Goal: Task Accomplishment & Management: Use online tool/utility

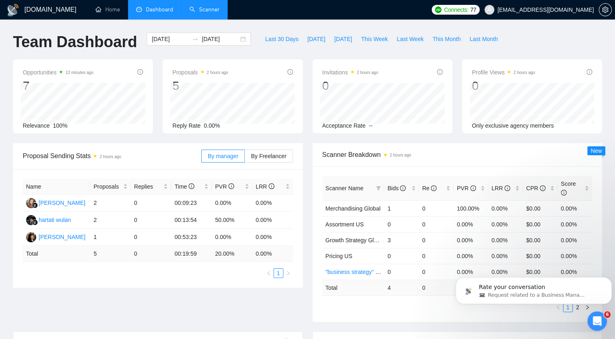
click at [205, 13] on link "Scanner" at bounding box center [204, 9] width 30 height 7
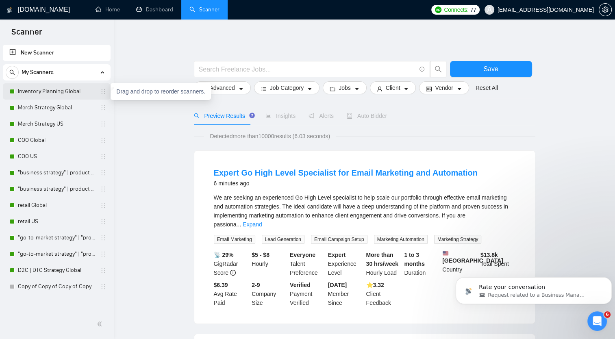
click at [103, 93] on icon "holder" at bounding box center [103, 91] width 7 height 7
click at [72, 92] on link "Inventory Planning Global" at bounding box center [56, 91] width 77 height 16
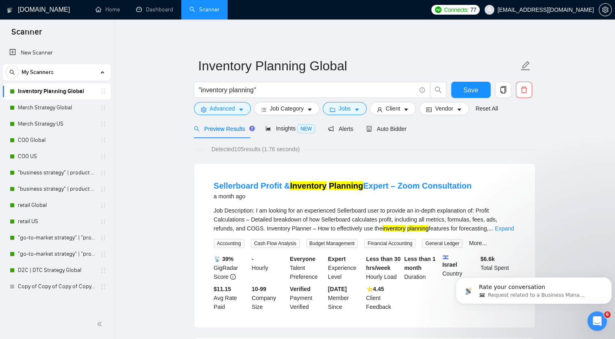
click at [37, 11] on h1 "[DOMAIN_NAME]" at bounding box center [44, 10] width 52 height 20
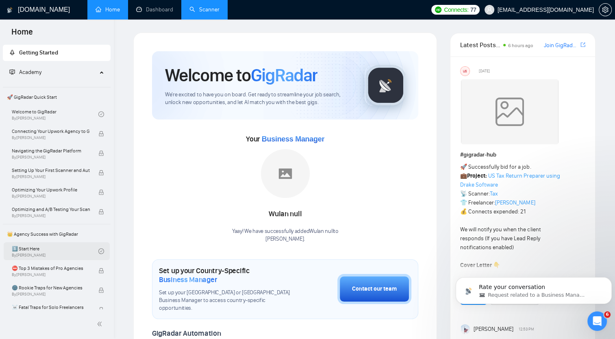
click at [49, 246] on link "1️⃣ Start Here By Vadym Ovcharenko" at bounding box center [55, 251] width 87 height 18
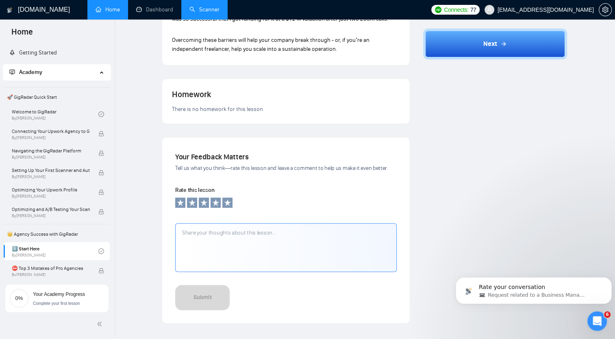
scroll to position [656, 0]
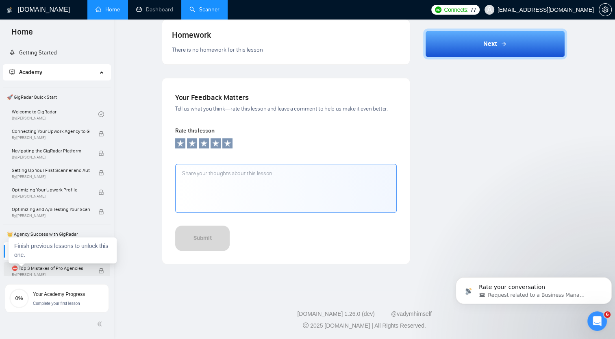
click at [73, 270] on span "⛔ Top 3 Mistakes of Pro Agencies" at bounding box center [51, 268] width 78 height 8
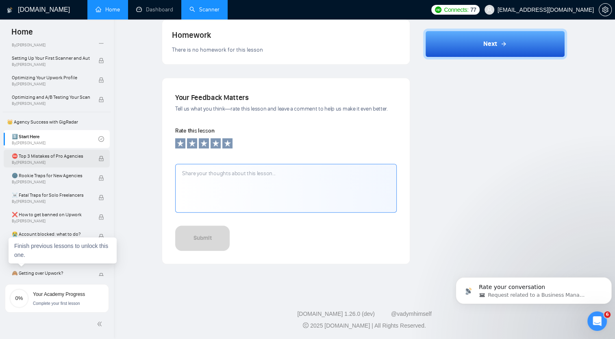
scroll to position [117, 0]
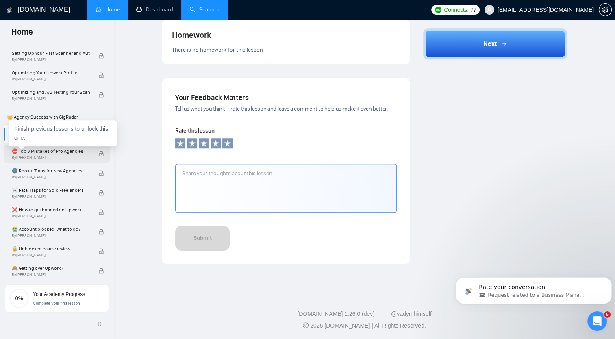
click at [44, 155] on span "By Vadym Ovcharenko" at bounding box center [51, 157] width 78 height 5
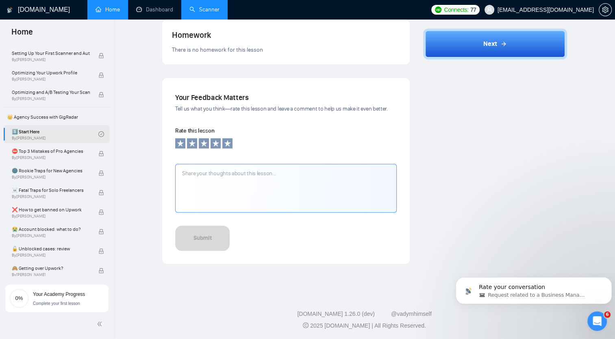
click at [44, 130] on link "1️⃣ Start Here By Vadym Ovcharenko" at bounding box center [55, 134] width 87 height 18
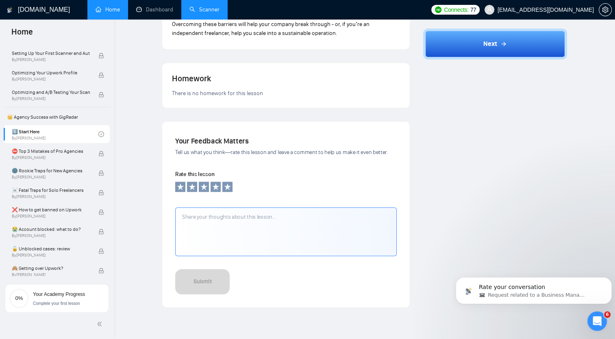
scroll to position [614, 0]
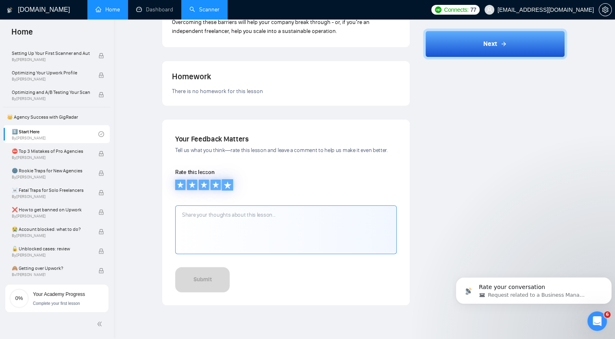
click at [228, 184] on icon at bounding box center [226, 184] width 7 height 7
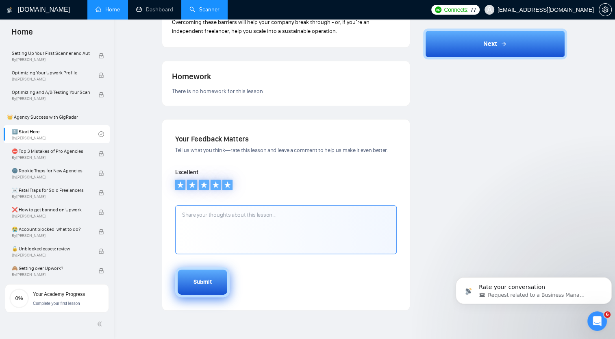
click at [208, 282] on div "Submit" at bounding box center [202, 282] width 18 height 9
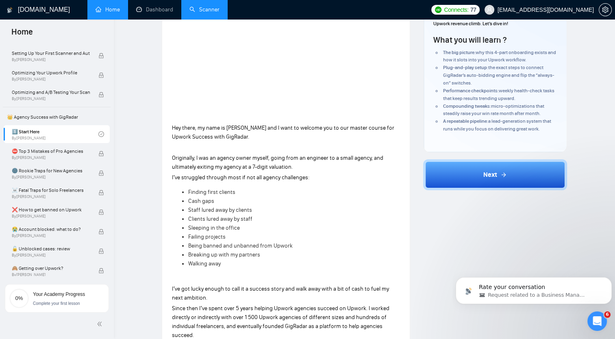
scroll to position [137, 0]
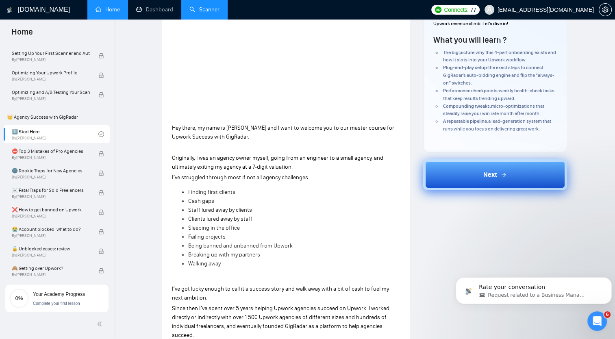
click at [472, 172] on button "Next" at bounding box center [495, 174] width 144 height 31
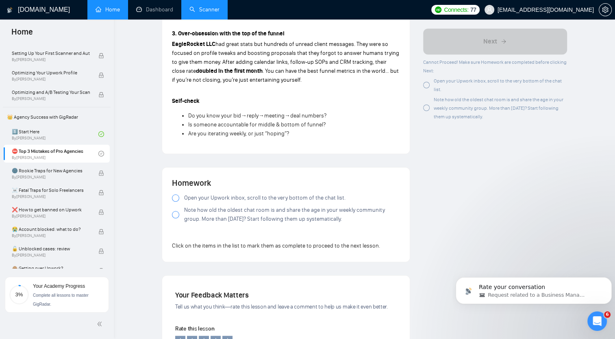
scroll to position [623, 0]
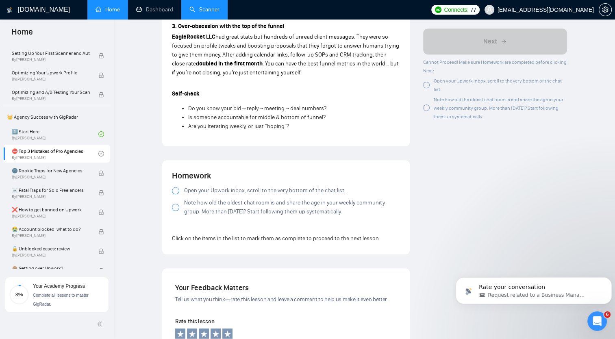
click at [176, 191] on div at bounding box center [175, 190] width 7 height 7
click at [176, 208] on div at bounding box center [175, 207] width 7 height 7
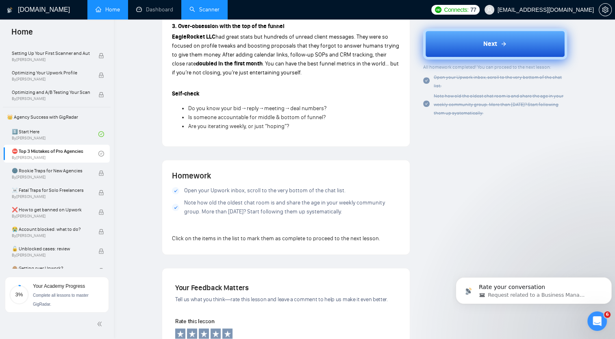
click at [490, 45] on span "Next" at bounding box center [490, 44] width 14 height 10
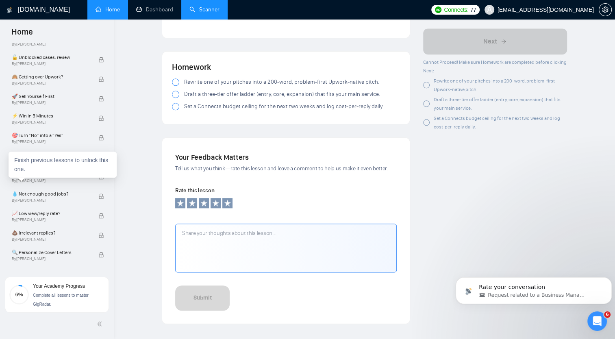
scroll to position [308, 0]
click at [212, 10] on link "Scanner" at bounding box center [204, 9] width 30 height 7
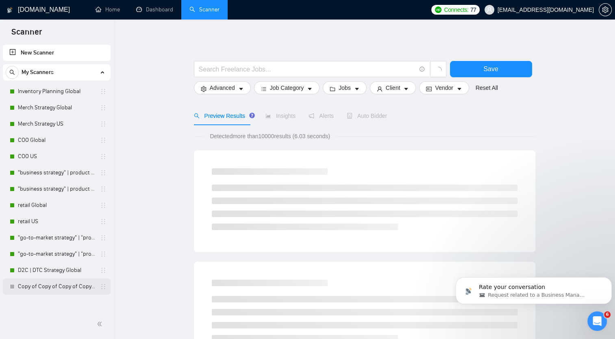
click at [43, 286] on link "Copy of Copy of Copy of Copy of "business strategy" | product Global" at bounding box center [56, 286] width 77 height 16
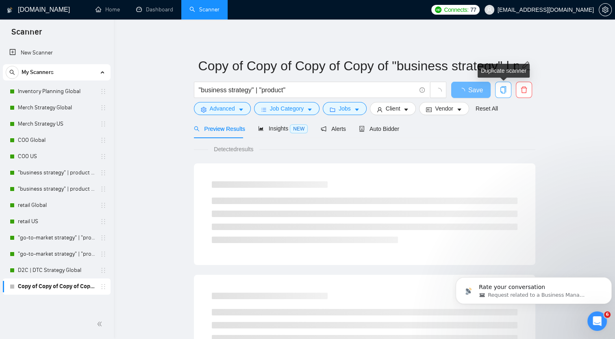
click at [503, 88] on icon "copy" at bounding box center [502, 89] width 7 height 7
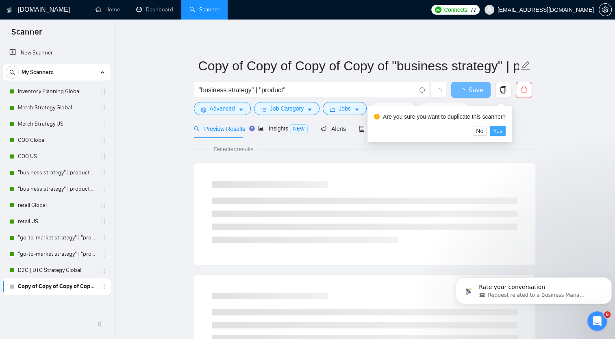
click at [497, 132] on span "Yes" at bounding box center [497, 130] width 9 height 9
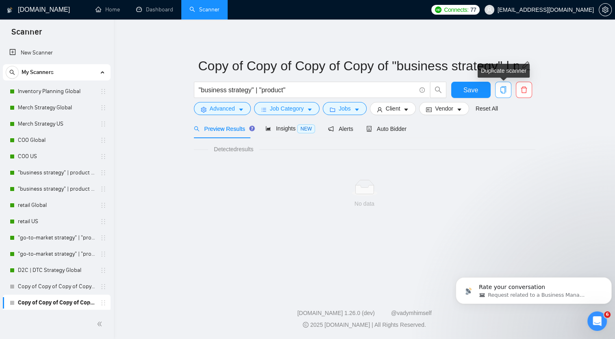
click at [503, 91] on icon "copy" at bounding box center [502, 89] width 7 height 7
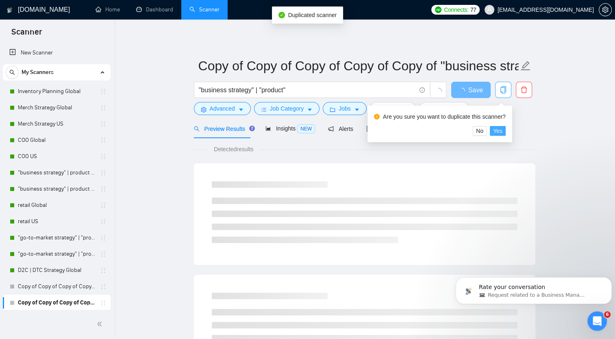
click at [495, 133] on span "Yes" at bounding box center [497, 130] width 9 height 9
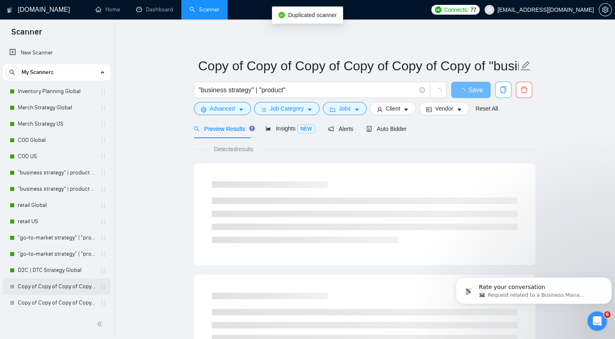
click at [60, 288] on link "Copy of Copy of Copy of Copy of "business strategy" | product Global" at bounding box center [56, 286] width 77 height 16
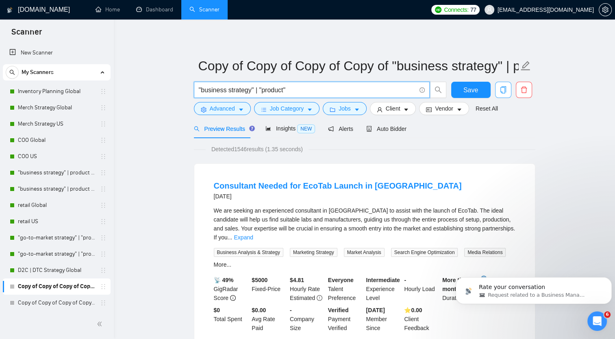
drag, startPoint x: 295, startPoint y: 88, endPoint x: 179, endPoint y: 80, distance: 116.9
paste input "retail inventory forecasting"
type input ""retail inventory forecasting""
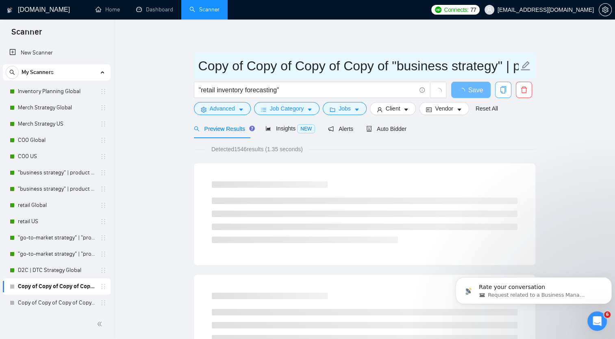
drag, startPoint x: 179, startPoint y: 80, endPoint x: 199, endPoint y: 66, distance: 24.8
click at [199, 66] on span "Copy of Copy of Copy of Copy of "business strategy" | product Global" at bounding box center [364, 66] width 341 height 26
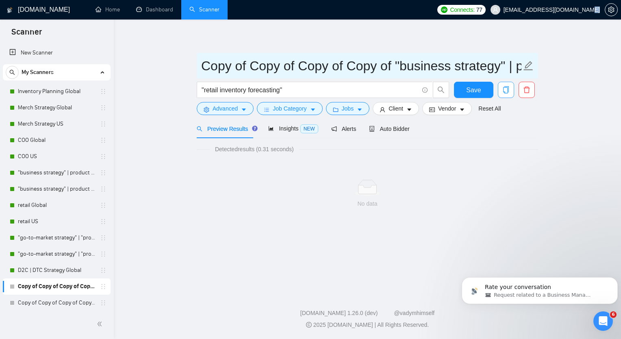
click at [199, 66] on span "Copy of Copy of Copy of Copy of "business strategy" | product Global" at bounding box center [367, 66] width 341 height 26
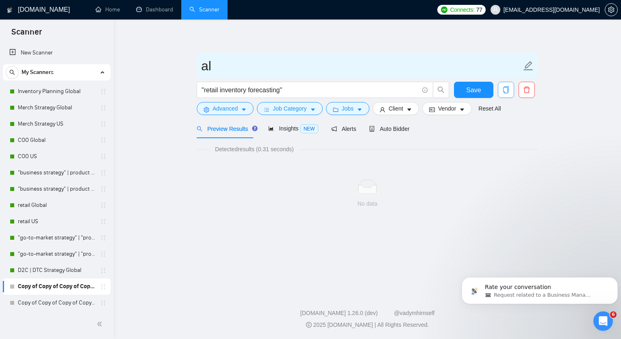
type input "l"
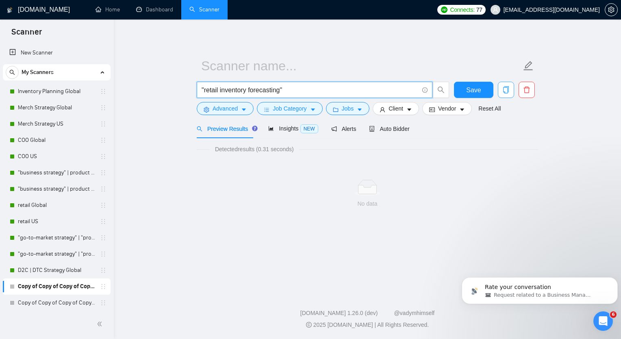
drag, startPoint x: 296, startPoint y: 90, endPoint x: 177, endPoint y: 84, distance: 118.8
click at [177, 84] on main ""retail inventory forecasting" Save Advanced Job Category Jobs Client Vendor Re…" at bounding box center [367, 155] width 481 height 244
paste input "price optimization" | "demand"
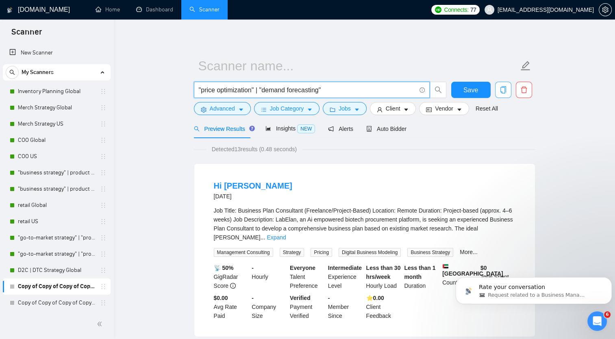
drag, startPoint x: 334, startPoint y: 89, endPoint x: 255, endPoint y: 91, distance: 78.4
click at [255, 91] on input ""price optimization" | "demand forecasting"" at bounding box center [307, 90] width 217 height 10
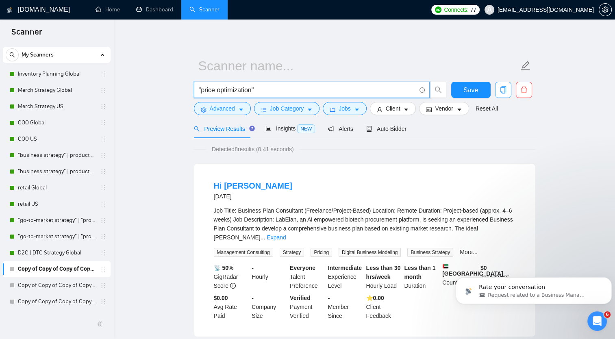
drag, startPoint x: 260, startPoint y: 89, endPoint x: 211, endPoint y: 90, distance: 49.2
click at [211, 90] on input ""price optimization"" at bounding box center [307, 90] width 217 height 10
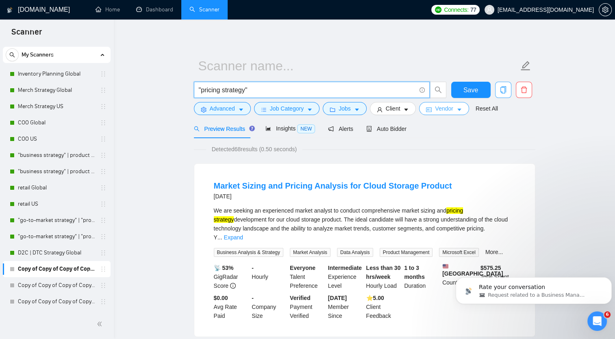
type input ""pricing strategy""
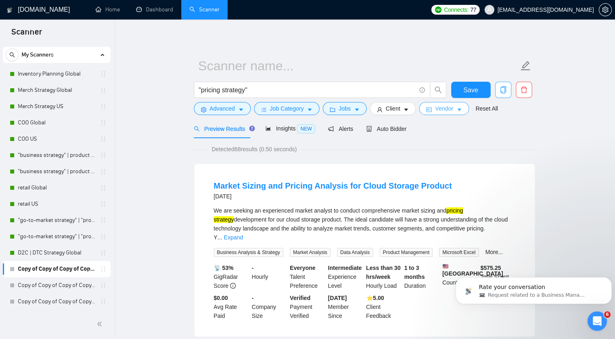
click at [451, 111] on button "Vendor" at bounding box center [444, 108] width 50 height 13
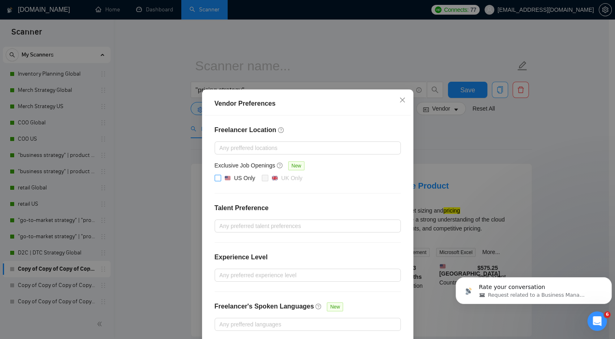
click at [215, 178] on input "US Only" at bounding box center [218, 178] width 6 height 6
checkbox input "true"
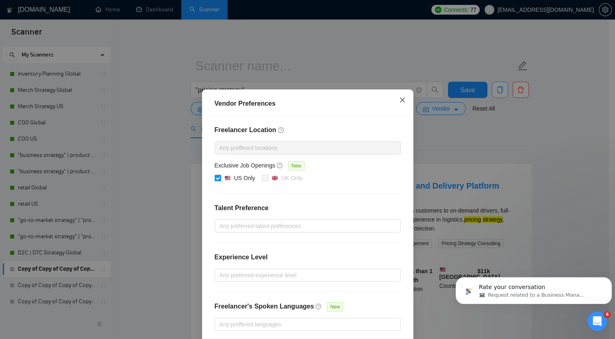
scroll to position [36, 0]
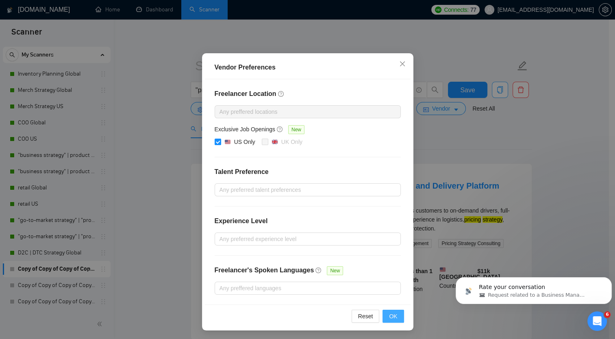
click at [389, 315] on span "OK" at bounding box center [393, 316] width 8 height 9
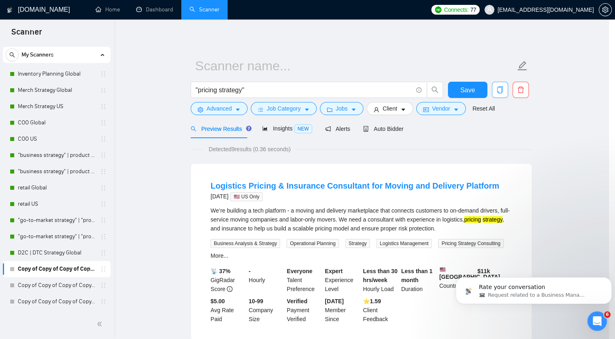
scroll to position [0, 0]
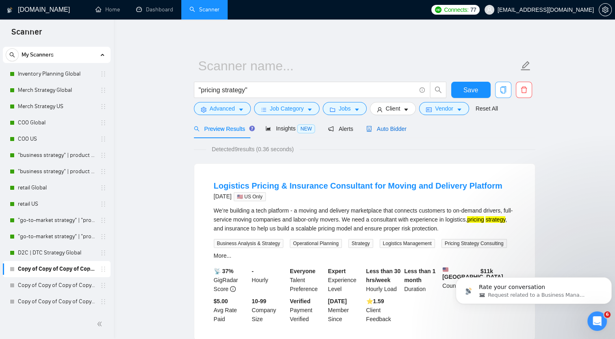
click at [386, 128] on span "Auto Bidder" at bounding box center [386, 129] width 40 height 7
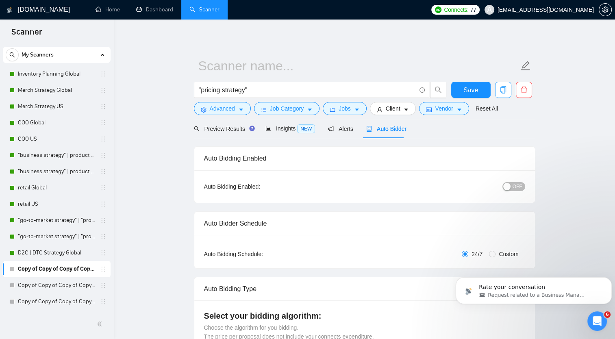
click at [515, 186] on span "OFF" at bounding box center [517, 186] width 10 height 9
click at [218, 128] on span "Preview Results" at bounding box center [223, 129] width 59 height 7
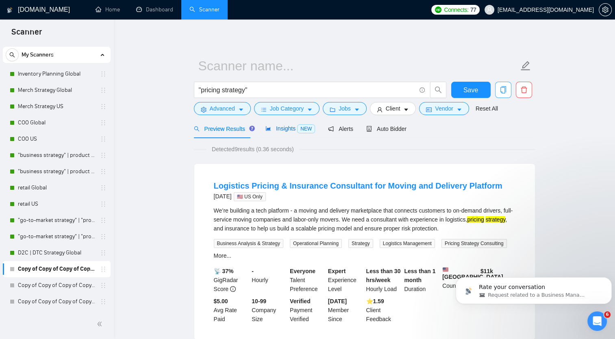
click at [280, 132] on div "Insights NEW" at bounding box center [290, 128] width 50 height 9
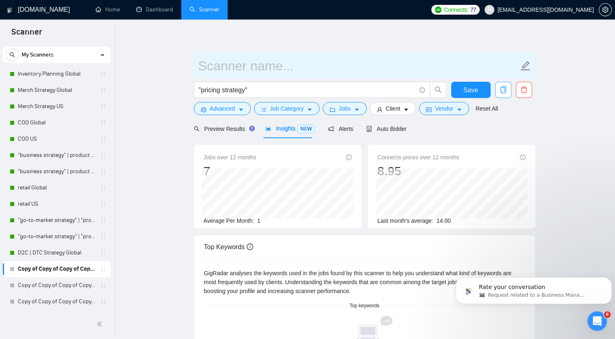
click at [244, 64] on input "text" at bounding box center [358, 66] width 320 height 20
type input "Pricing Strategy US"
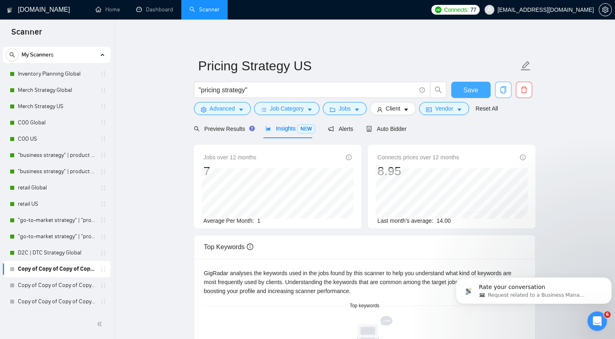
click at [470, 92] on span "Save" at bounding box center [470, 90] width 15 height 10
click at [158, 12] on link "Dashboard" at bounding box center [154, 9] width 37 height 7
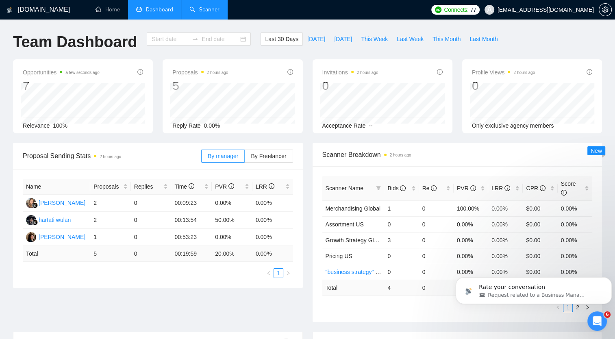
type input "2025-08-07"
type input "2025-09-06"
click at [203, 13] on link "Scanner" at bounding box center [204, 9] width 30 height 7
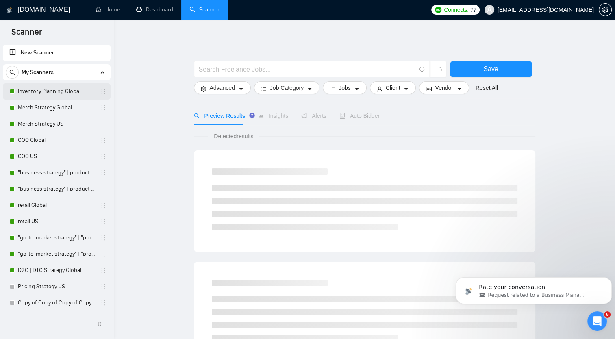
click at [67, 89] on link "Inventory Planning Global" at bounding box center [56, 91] width 77 height 16
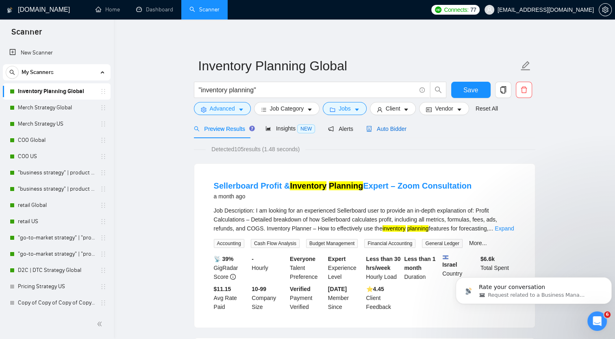
click at [376, 128] on span "Auto Bidder" at bounding box center [386, 129] width 40 height 7
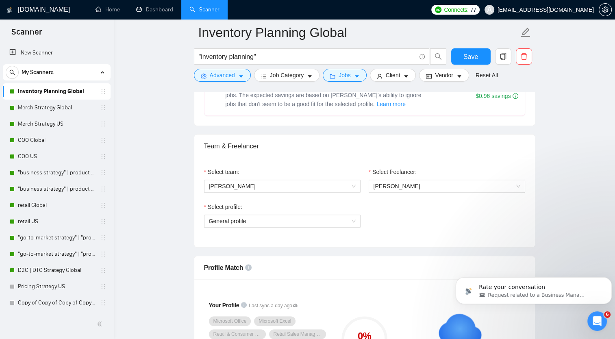
scroll to position [366, 0]
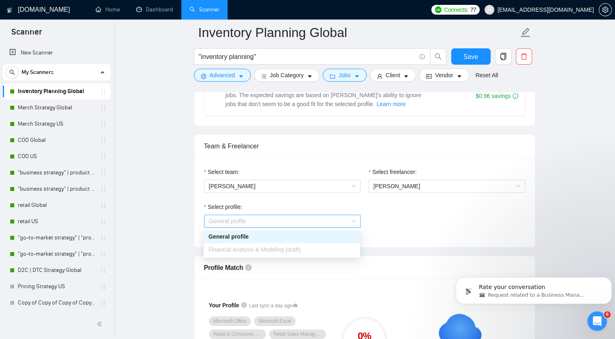
click at [353, 223] on span "General profile" at bounding box center [282, 221] width 147 height 12
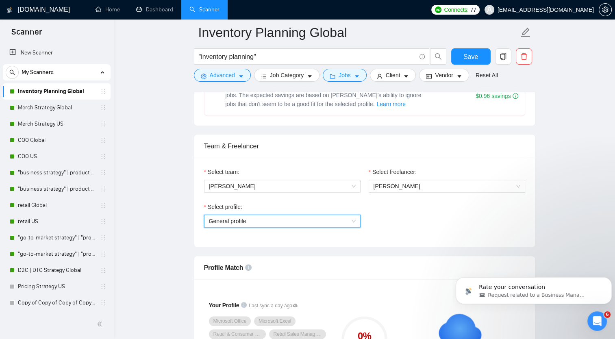
click at [353, 223] on span "General profile" at bounding box center [282, 221] width 147 height 12
click at [397, 223] on div "Select profile: General profile General profile" at bounding box center [364, 219] width 329 height 35
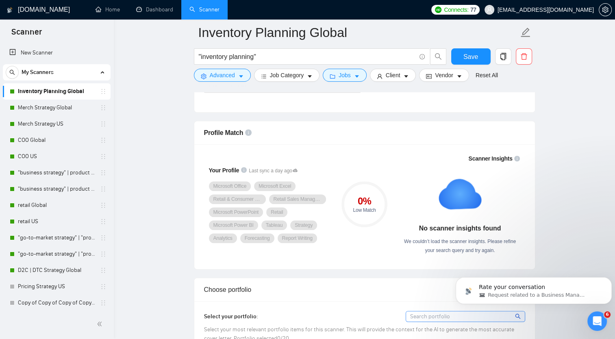
scroll to position [502, 0]
click at [596, 318] on icon "Open Intercom Messenger" at bounding box center [595, 319] width 13 height 13
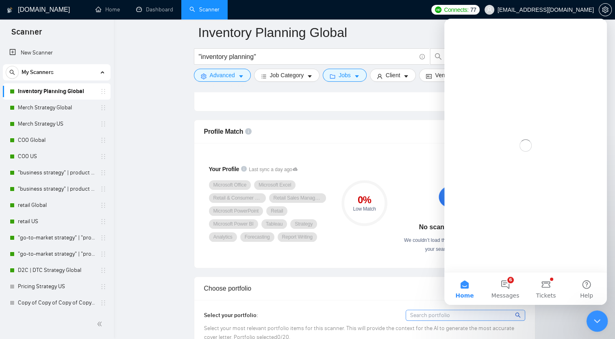
scroll to position [0, 0]
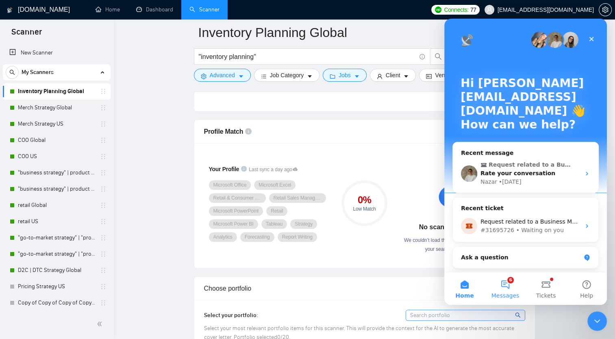
click at [509, 284] on button "6 Messages" at bounding box center [505, 288] width 41 height 33
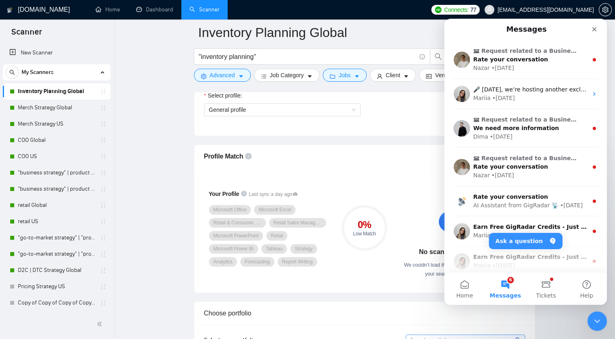
scroll to position [476, 0]
click at [549, 282] on button "Tickets" at bounding box center [545, 288] width 41 height 33
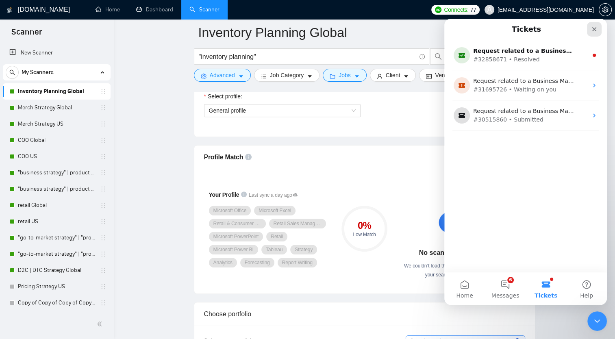
click at [594, 26] on icon "Close" at bounding box center [594, 29] width 7 height 7
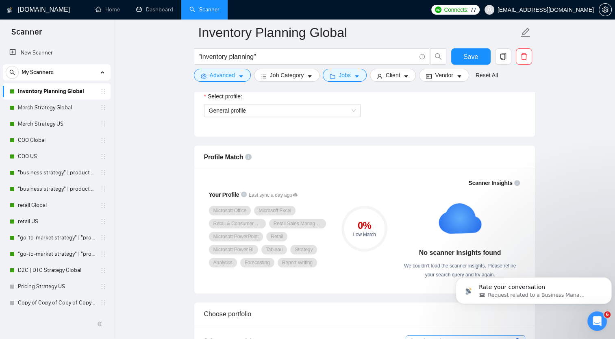
scroll to position [0, 0]
